Goal: Check status: Check status

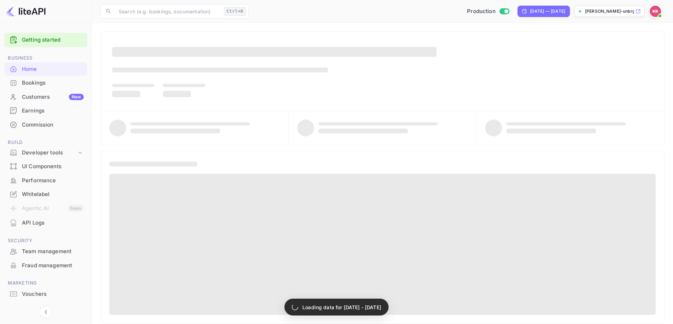
click at [28, 86] on div "Bookings" at bounding box center [53, 83] width 62 height 8
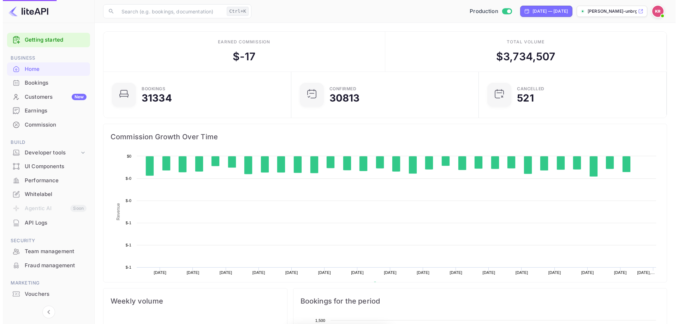
scroll to position [109, 178]
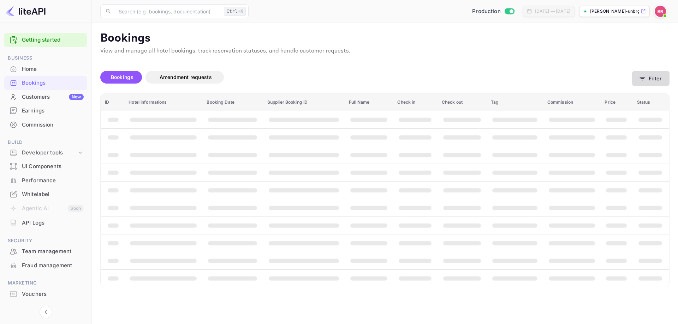
click at [649, 77] on button "Filter" at bounding box center [650, 78] width 37 height 14
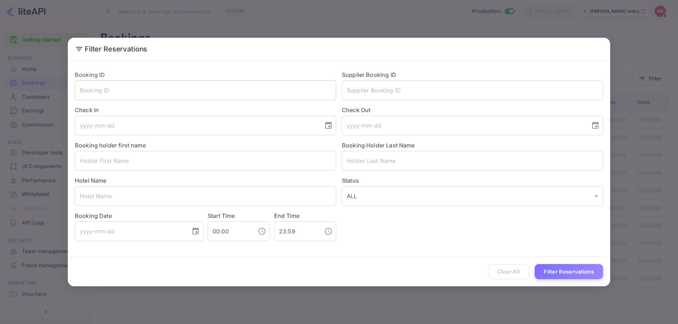
click at [210, 91] on input "text" at bounding box center [205, 90] width 261 height 20
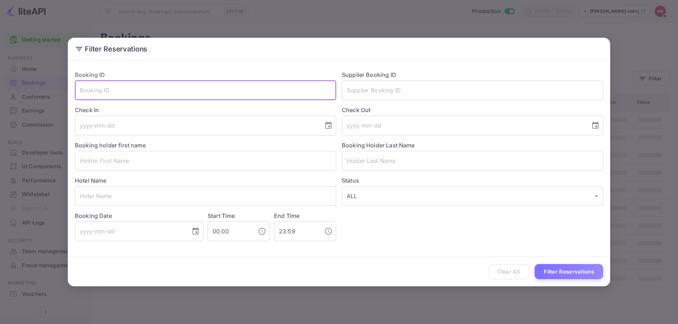
paste input "fxfqwHmxx"
type input "fxfqwHmxx"
click at [555, 267] on button "Filter Reservations" at bounding box center [568, 271] width 68 height 15
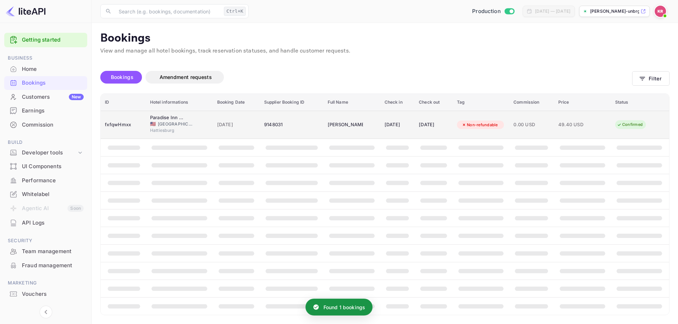
click at [380, 123] on td "[DATE]" at bounding box center [397, 125] width 34 height 28
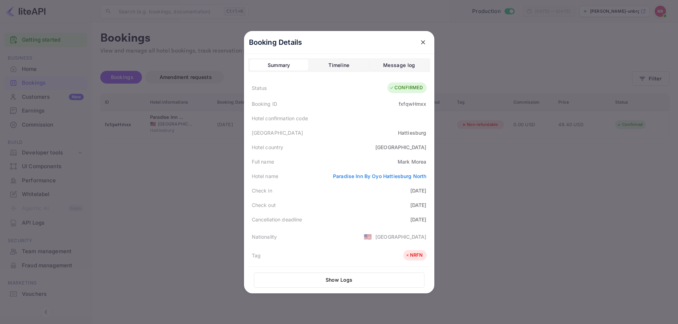
click at [178, 204] on div at bounding box center [339, 162] width 678 height 324
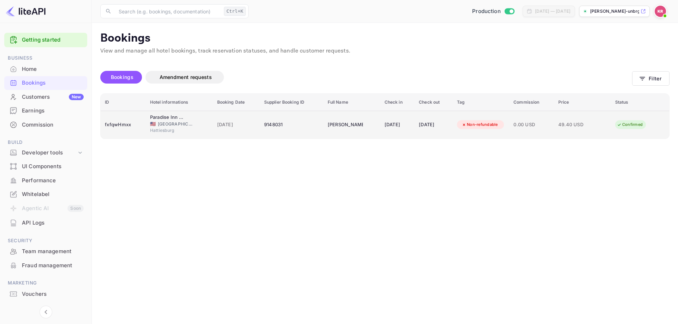
click at [273, 131] on td "9148031" at bounding box center [292, 125] width 64 height 28
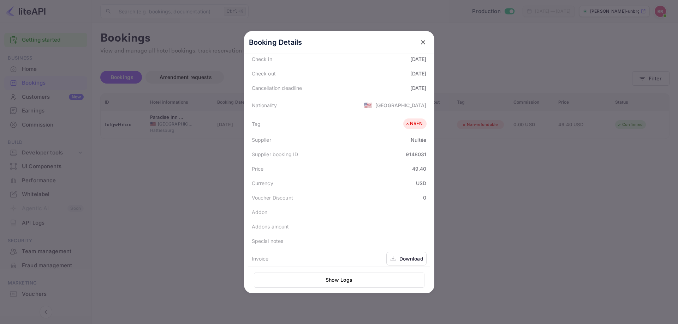
scroll to position [158, 0]
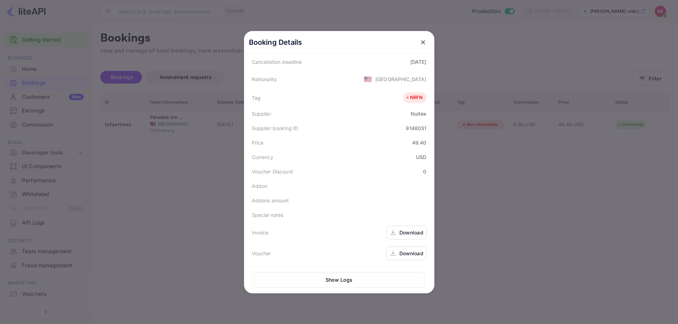
click at [397, 257] on div "Download" at bounding box center [406, 254] width 40 height 14
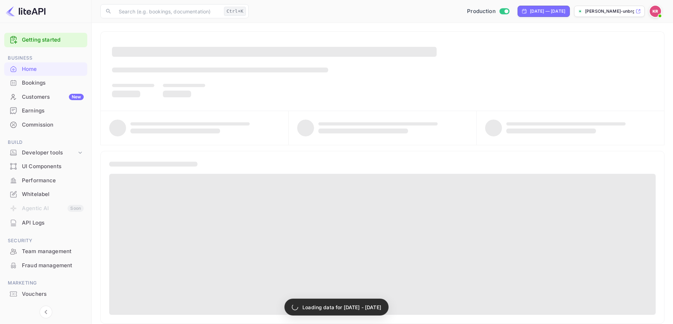
click at [44, 87] on div "Bookings" at bounding box center [53, 83] width 62 height 8
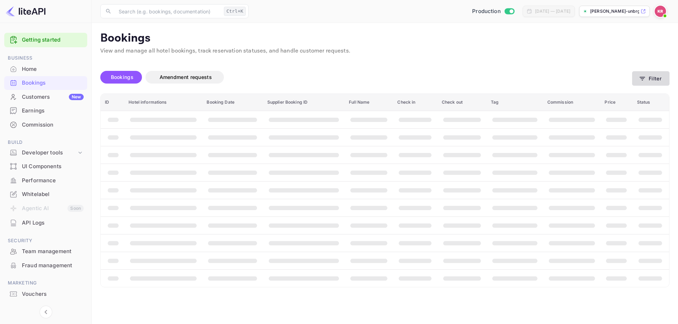
click at [648, 75] on button "Filter" at bounding box center [650, 78] width 37 height 14
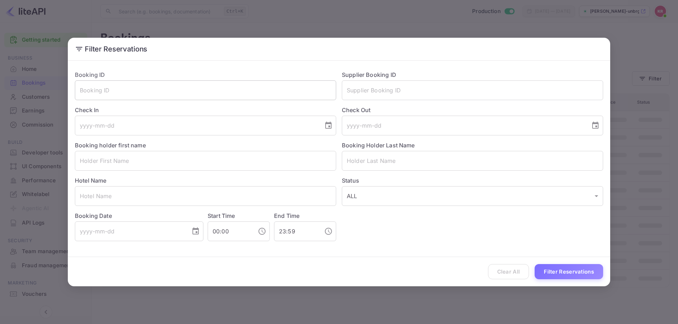
click at [174, 94] on input "text" at bounding box center [205, 90] width 261 height 20
paste input "AWhs_l1wF"
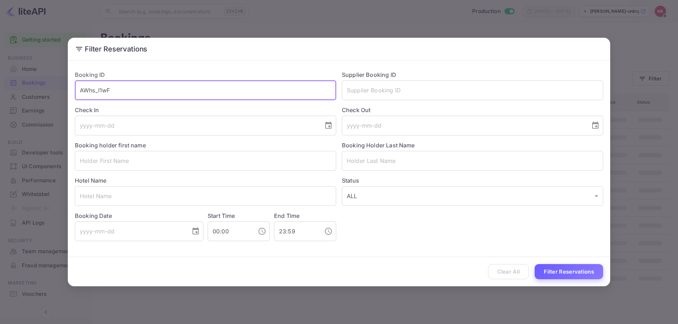
type input "AWhs_l1wF"
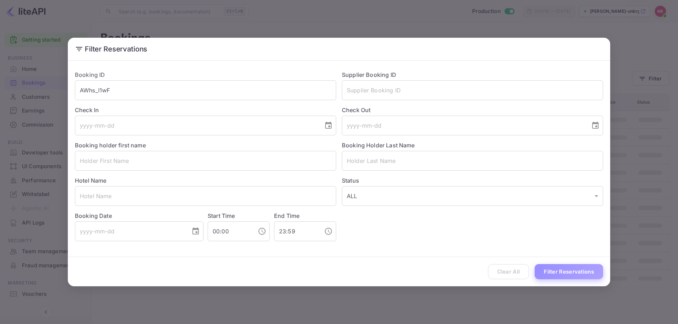
click at [574, 279] on button "Filter Reservations" at bounding box center [568, 271] width 68 height 15
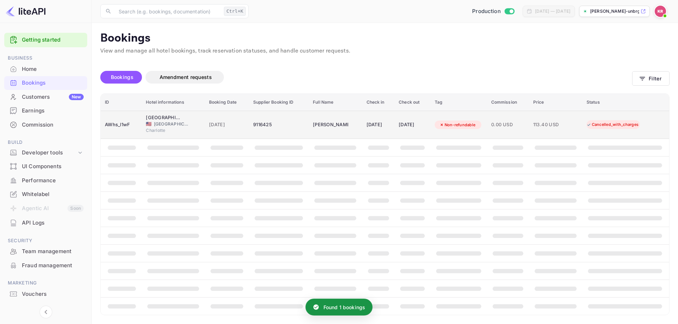
click at [350, 129] on td "[PERSON_NAME]" at bounding box center [335, 125] width 53 height 28
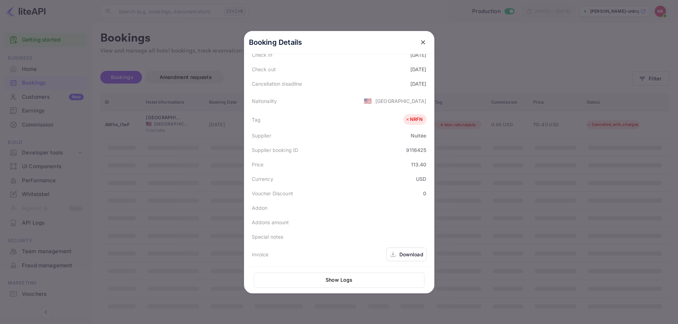
scroll to position [158, 0]
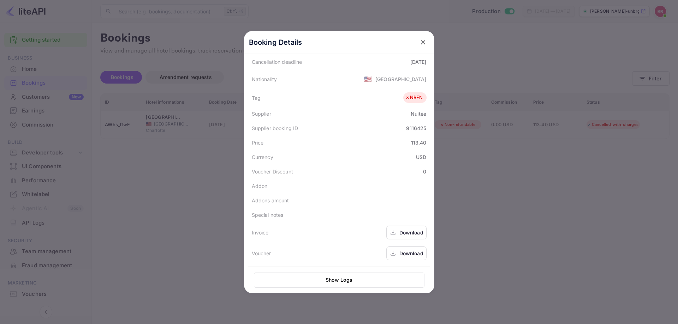
click at [131, 136] on div at bounding box center [339, 162] width 678 height 324
